Goal: Task Accomplishment & Management: Use online tool/utility

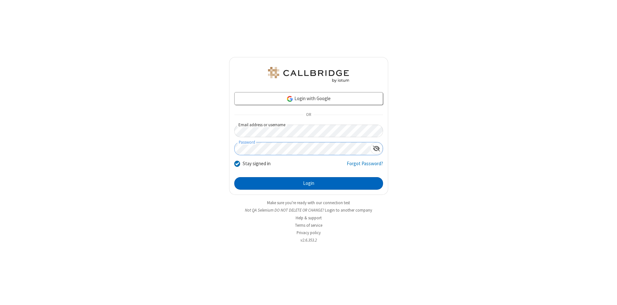
click at [309, 183] on button "Login" at bounding box center [308, 183] width 149 height 13
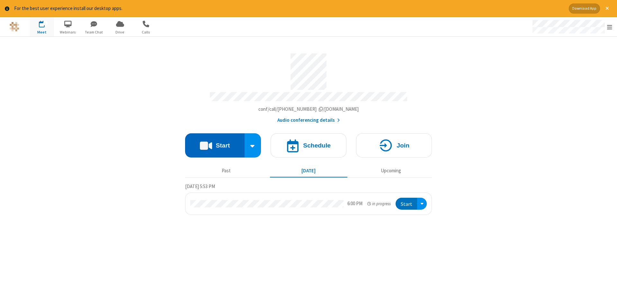
click at [215, 143] on button "Start" at bounding box center [214, 145] width 59 height 24
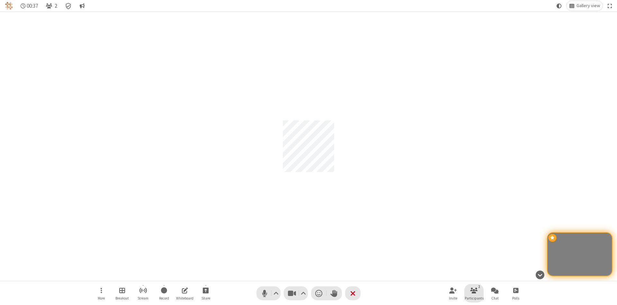
click at [474, 297] on span "Participants" at bounding box center [474, 298] width 19 height 4
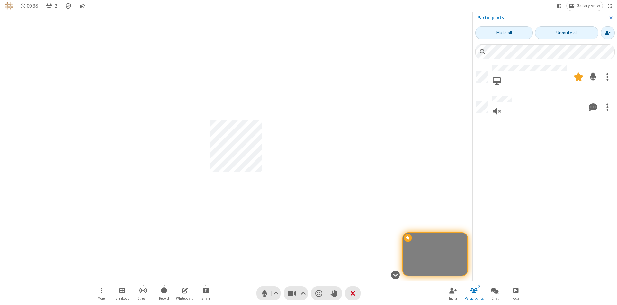
click at [611, 18] on span "Close sidebar" at bounding box center [611, 17] width 3 height 5
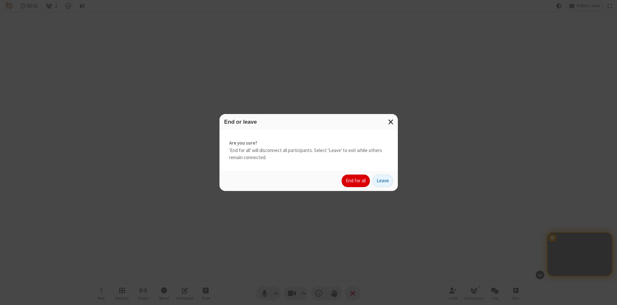
click at [356, 180] on button "End for all" at bounding box center [356, 180] width 28 height 13
